Goal: Use online tool/utility: Utilize a website feature to perform a specific function

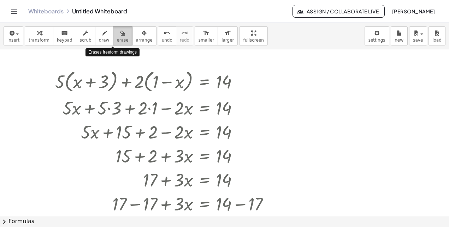
click at [117, 40] on span "erase" at bounding box center [123, 40] width 12 height 5
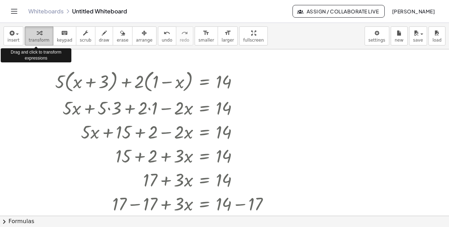
click at [34, 38] on span "transform" at bounding box center [39, 40] width 21 height 5
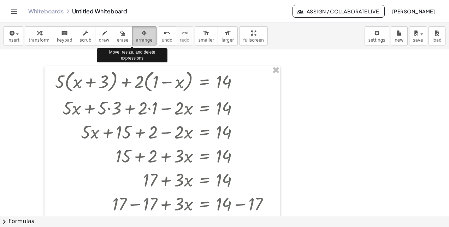
click at [142, 36] on icon "button" at bounding box center [144, 33] width 5 height 8
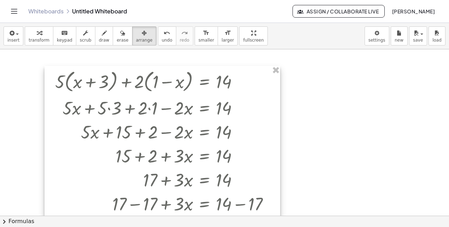
click at [269, 116] on div at bounding box center [163, 198] width 236 height 264
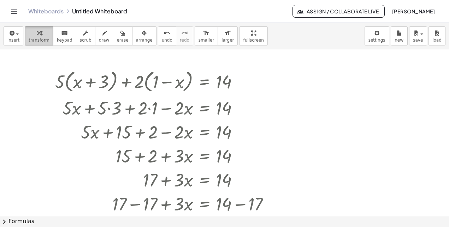
click at [30, 34] on div "button" at bounding box center [39, 33] width 21 height 8
click at [241, 111] on div at bounding box center [239, 109] width 8 height 8
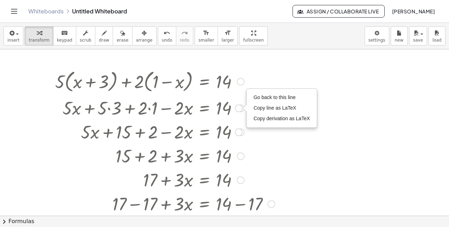
click at [242, 84] on div at bounding box center [241, 82] width 8 height 8
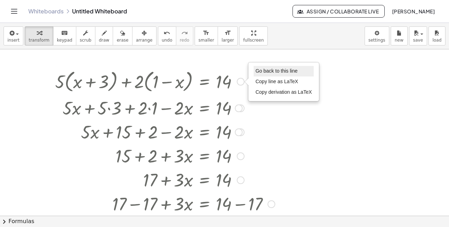
click at [273, 72] on span "Go back to this line" at bounding box center [276, 71] width 42 height 6
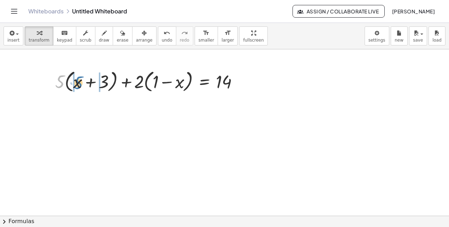
drag, startPoint x: 59, startPoint y: 81, endPoint x: 78, endPoint y: 82, distance: 19.5
click at [78, 82] on div at bounding box center [150, 81] width 196 height 27
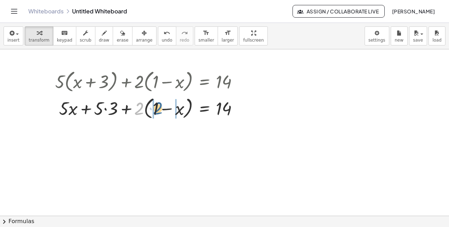
drag, startPoint x: 138, startPoint y: 111, endPoint x: 160, endPoint y: 111, distance: 21.9
click at [160, 111] on div at bounding box center [150, 108] width 196 height 27
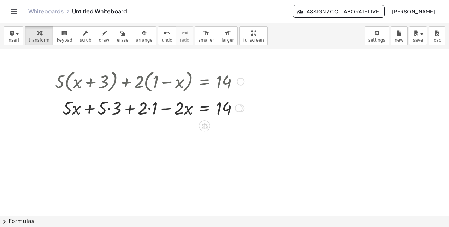
click at [109, 108] on div at bounding box center [150, 108] width 196 height 24
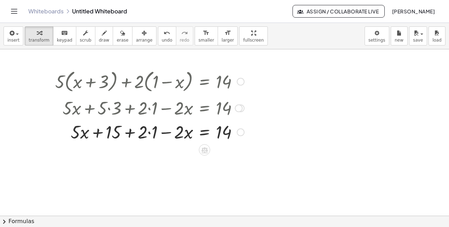
click at [146, 131] on div at bounding box center [150, 132] width 196 height 24
click at [154, 132] on div at bounding box center [150, 132] width 196 height 24
drag, startPoint x: 108, startPoint y: 133, endPoint x: 131, endPoint y: 133, distance: 23.3
click at [131, 133] on div at bounding box center [150, 132] width 196 height 24
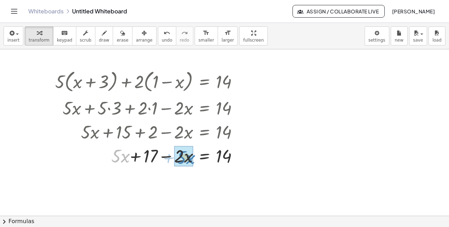
drag, startPoint x: 116, startPoint y: 158, endPoint x: 182, endPoint y: 160, distance: 65.7
drag, startPoint x: 181, startPoint y: 157, endPoint x: 110, endPoint y: 155, distance: 70.7
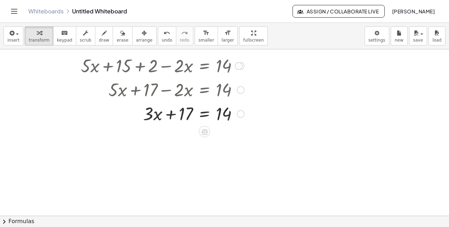
scroll to position [67, 0]
drag, startPoint x: 173, startPoint y: 114, endPoint x: 235, endPoint y: 124, distance: 62.3
click at [235, 124] on div at bounding box center [150, 113] width 196 height 24
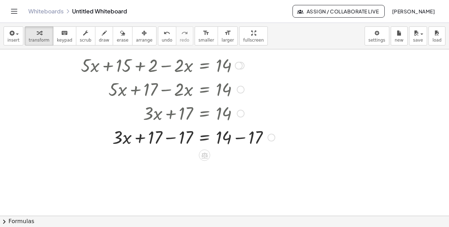
click at [169, 139] on div at bounding box center [165, 137] width 227 height 24
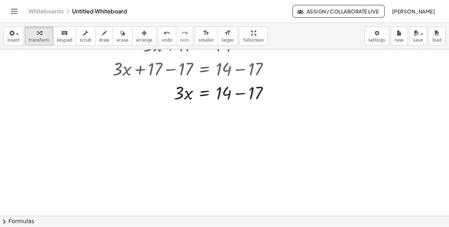
scroll to position [151, 0]
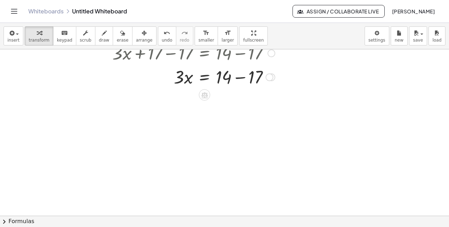
click at [237, 79] on div at bounding box center [165, 77] width 227 height 24
click at [205, 114] on div at bounding box center [204, 118] width 11 height 11
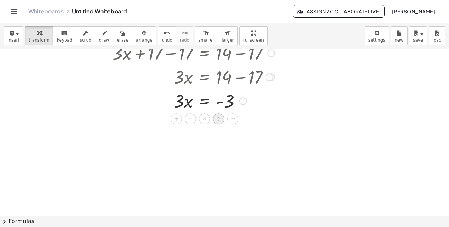
click at [219, 118] on span "÷" at bounding box center [219, 119] width 4 height 10
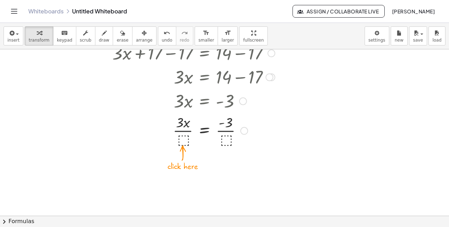
click at [183, 142] on div at bounding box center [165, 130] width 227 height 35
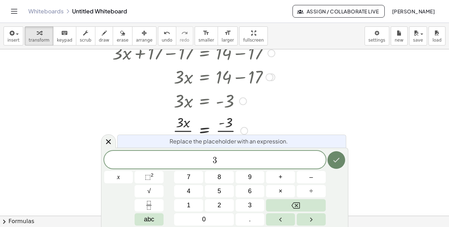
click at [328, 158] on button "Done" at bounding box center [336, 161] width 18 height 18
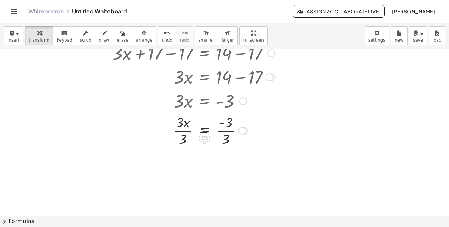
scroll to position [173, 0]
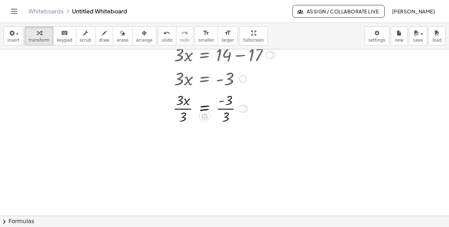
click at [224, 109] on div at bounding box center [165, 107] width 227 height 35
click at [182, 145] on div at bounding box center [165, 143] width 227 height 35
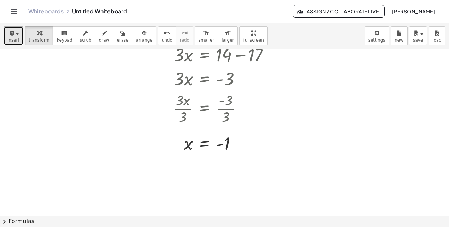
click at [16, 38] on span "insert" at bounding box center [13, 40] width 12 height 5
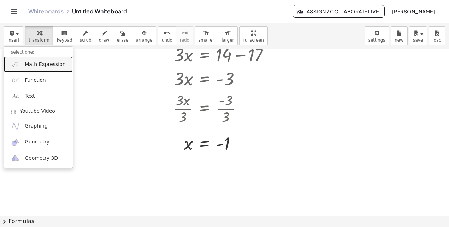
click at [24, 67] on link "Math Expression" at bounding box center [38, 65] width 69 height 16
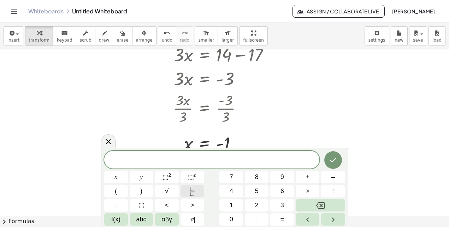
click at [191, 195] on icon "Fraction" at bounding box center [192, 191] width 9 height 9
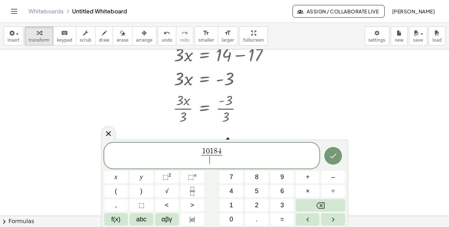
click at [214, 164] on span "​" at bounding box center [211, 160] width 21 height 10
click at [337, 153] on icon "Done" at bounding box center [333, 156] width 8 height 8
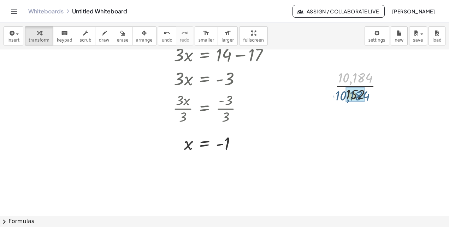
drag, startPoint x: 360, startPoint y: 73, endPoint x: 357, endPoint y: 91, distance: 18.2
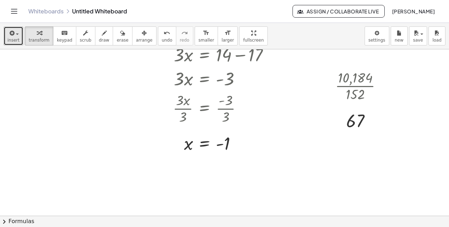
click at [20, 36] on button "insert" at bounding box center [14, 35] width 20 height 19
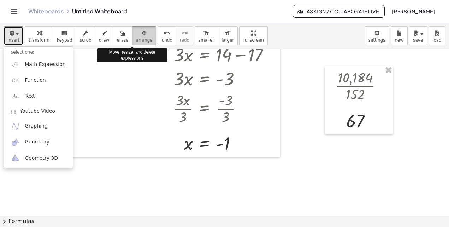
click at [136, 39] on span "arrange" at bounding box center [144, 40] width 17 height 5
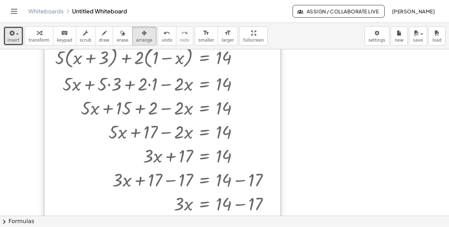
scroll to position [0, 0]
